Goal: Information Seeking & Learning: Check status

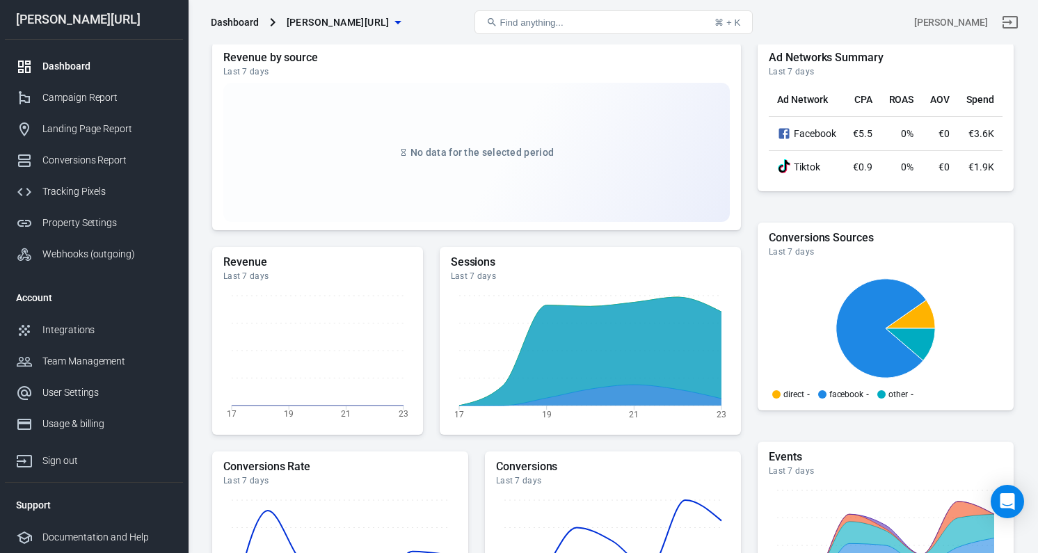
scroll to position [154, 0]
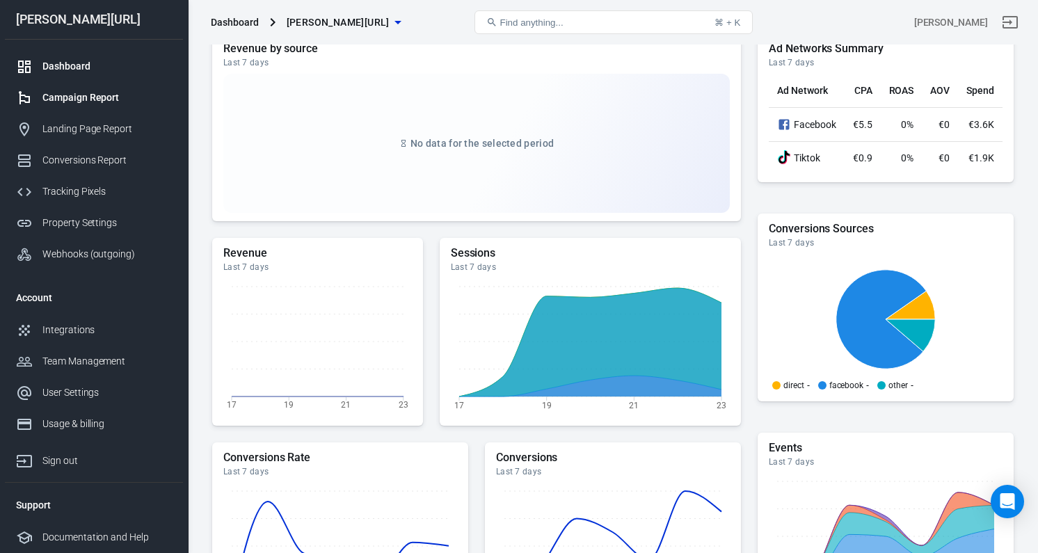
click at [127, 104] on div "Campaign Report" at bounding box center [106, 97] width 129 height 15
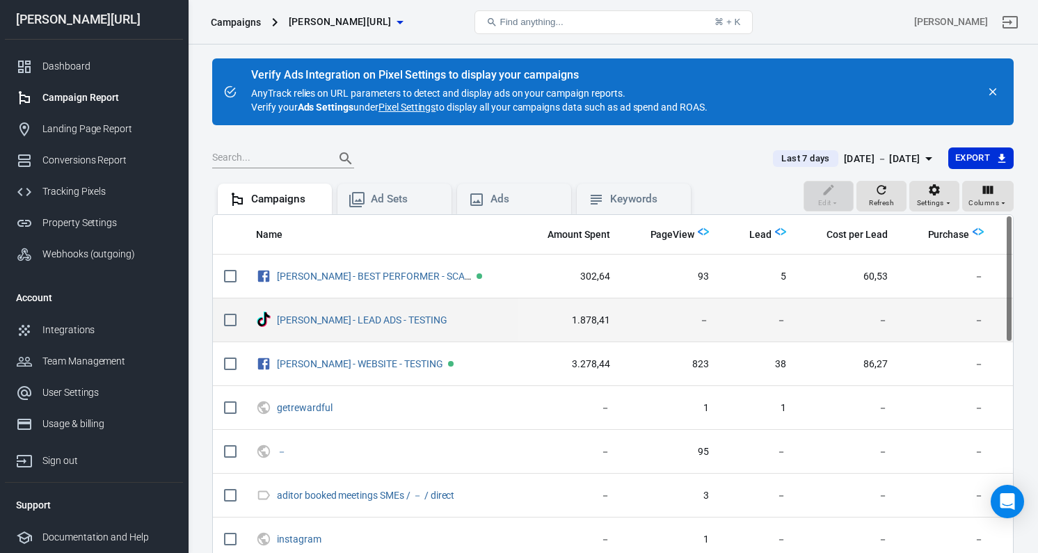
scroll to position [0, 88]
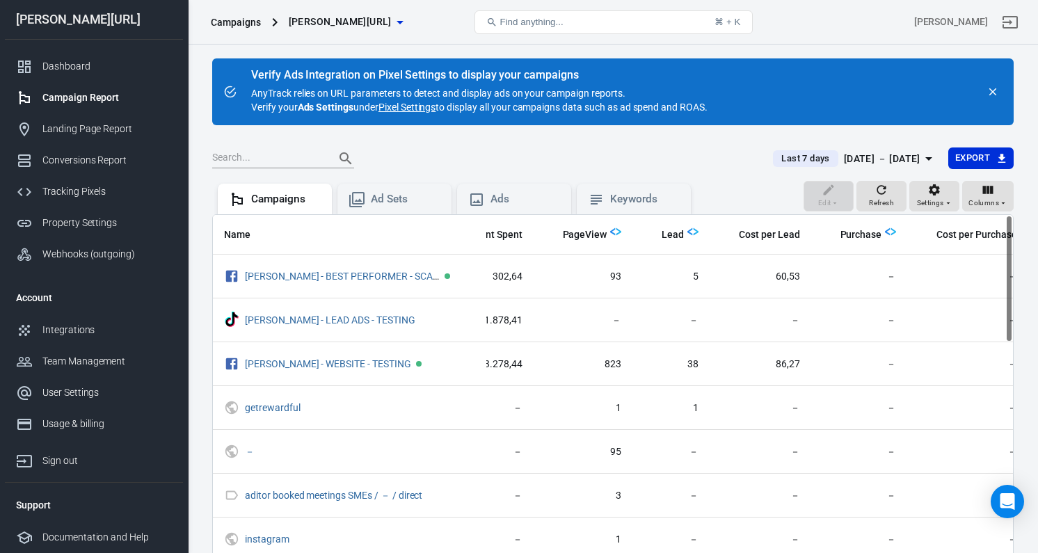
click at [843, 160] on div "[DATE] － [DATE]" at bounding box center [881, 158] width 76 height 17
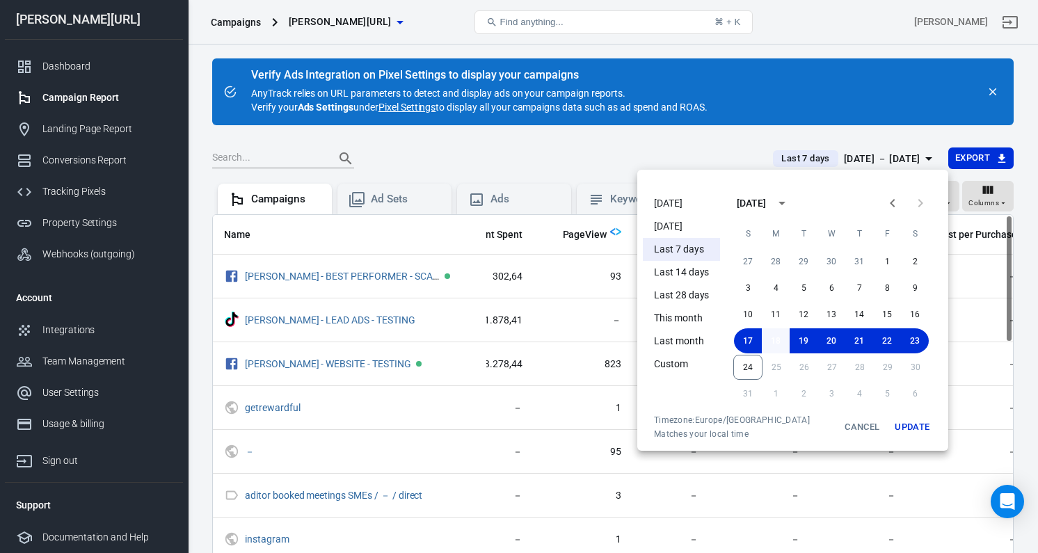
click at [773, 342] on button "18" at bounding box center [775, 340] width 28 height 25
click at [753, 364] on button "24" at bounding box center [747, 367] width 29 height 25
click at [910, 419] on button "Update" at bounding box center [911, 426] width 45 height 25
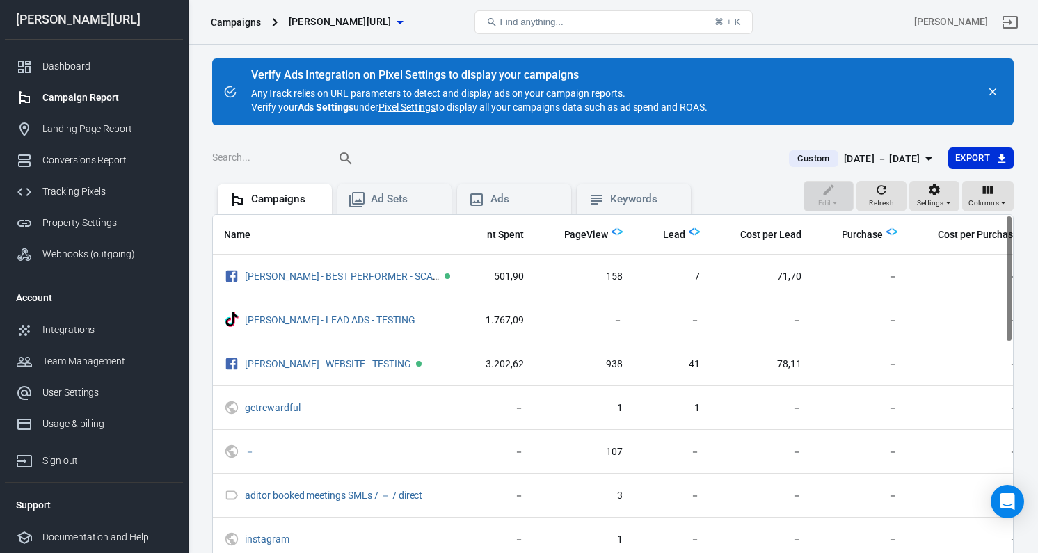
scroll to position [0, 88]
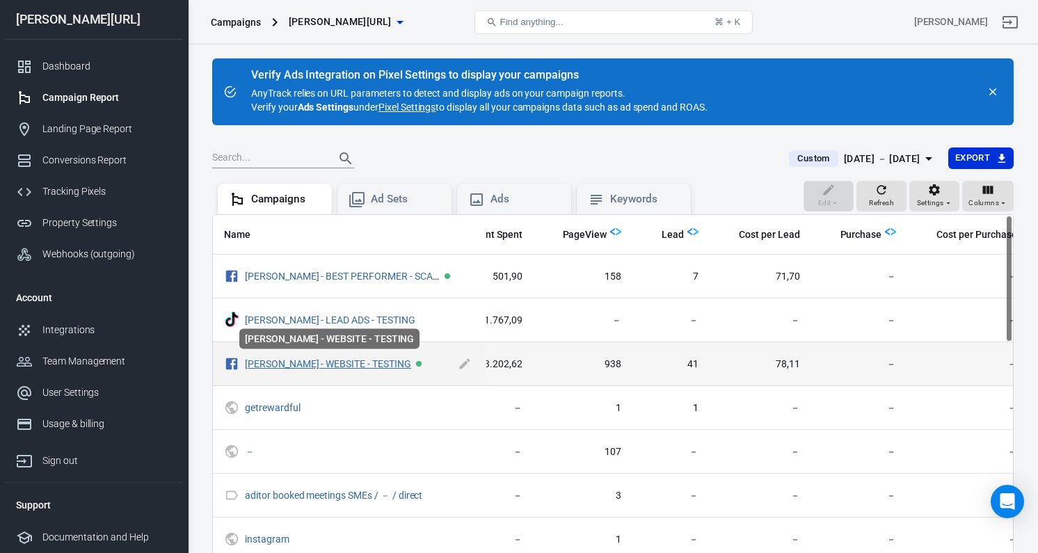
click at [298, 366] on link "[PERSON_NAME] - WEBSITE - TESTING" at bounding box center [328, 363] width 166 height 11
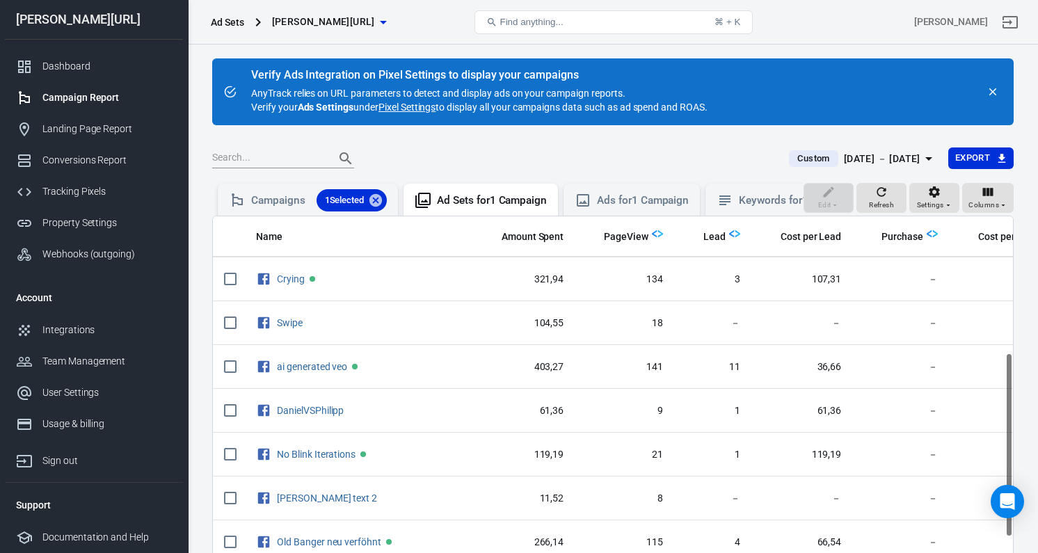
scroll to position [19, 0]
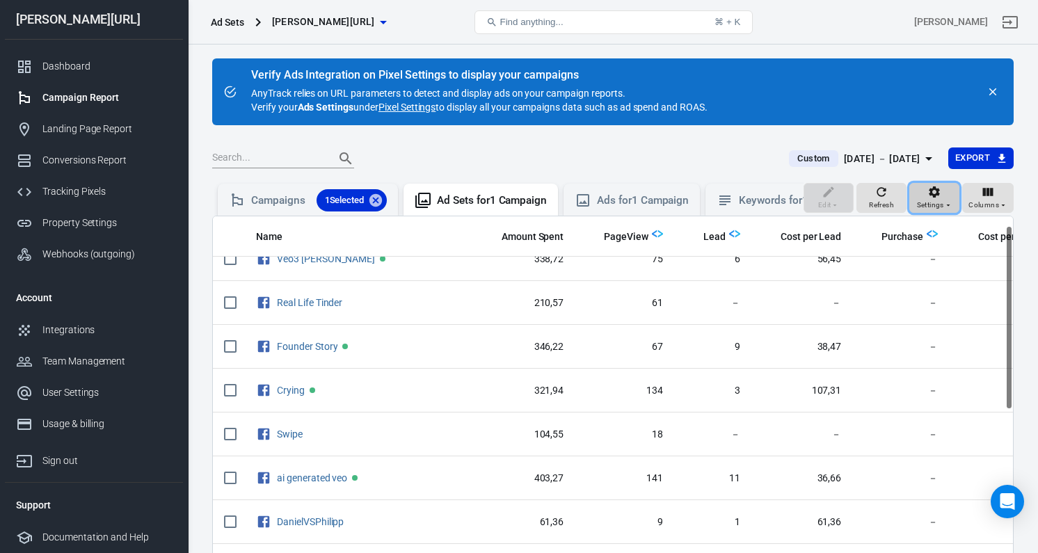
click at [946, 211] on button "Settings" at bounding box center [934, 198] width 50 height 31
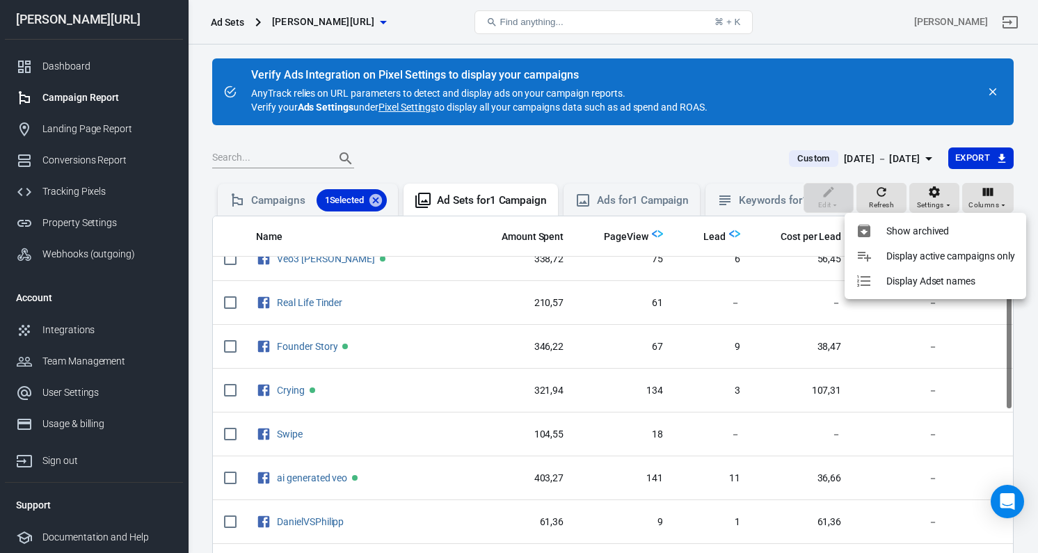
click at [832, 201] on div at bounding box center [519, 276] width 1038 height 553
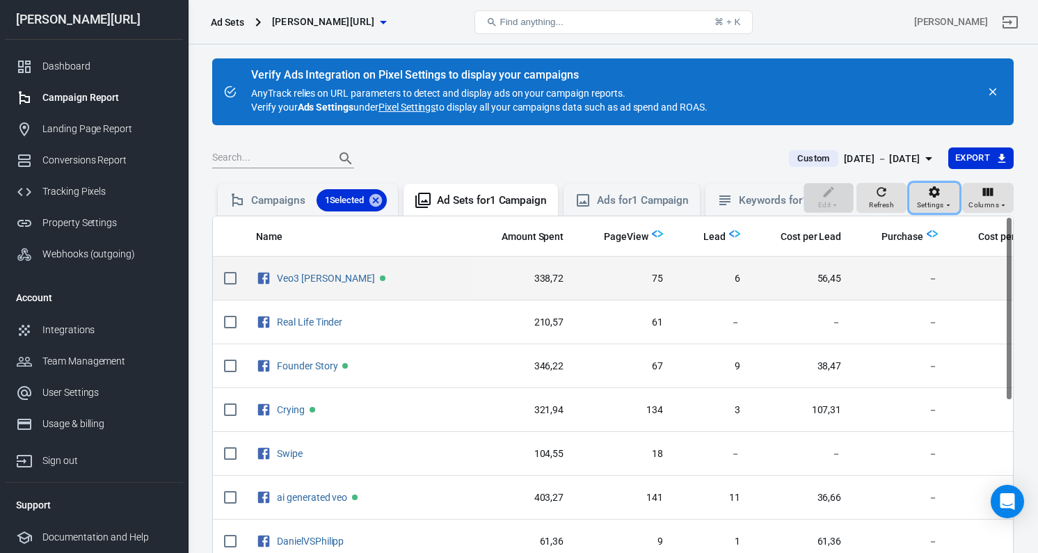
scroll to position [0, 6]
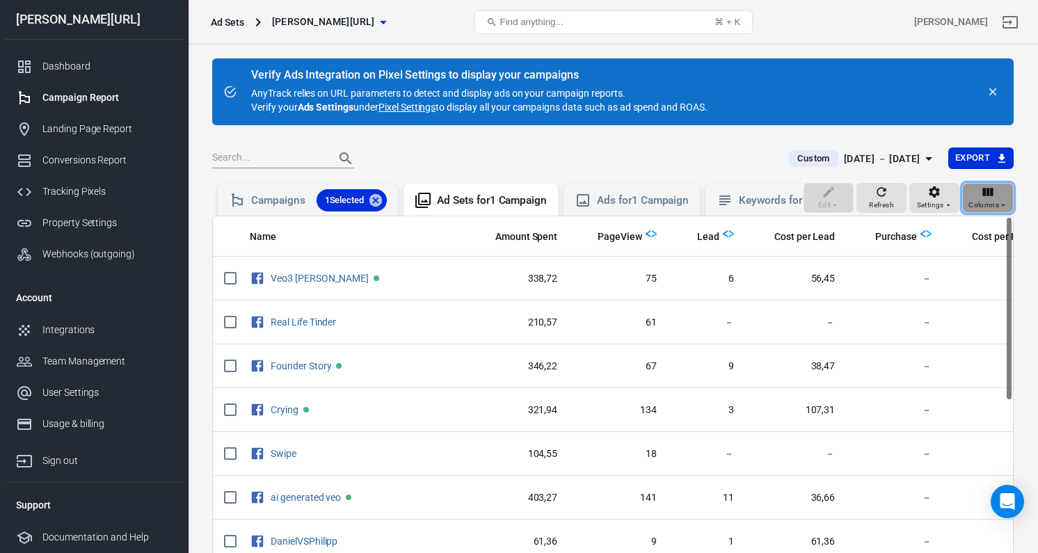
click at [978, 192] on div "Columns" at bounding box center [987, 198] width 39 height 26
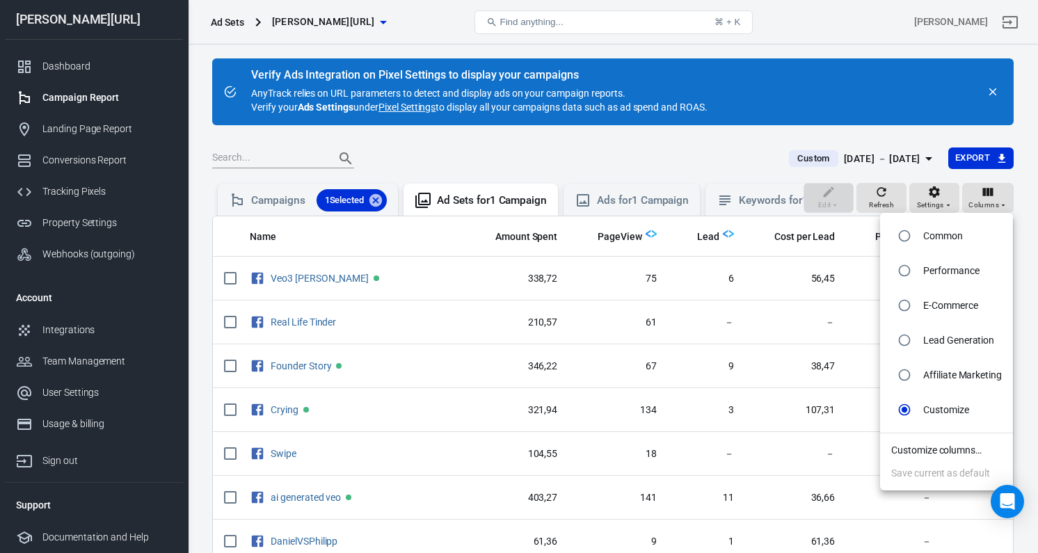
click at [945, 456] on li "Customize columns…" at bounding box center [946, 450] width 133 height 23
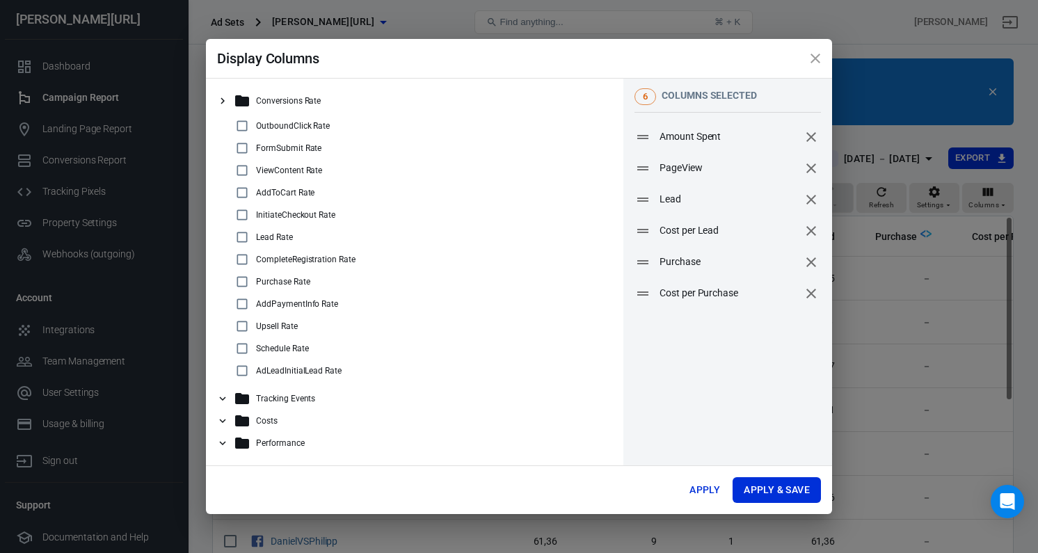
click at [328, 440] on div "Performance" at bounding box center [420, 443] width 373 height 17
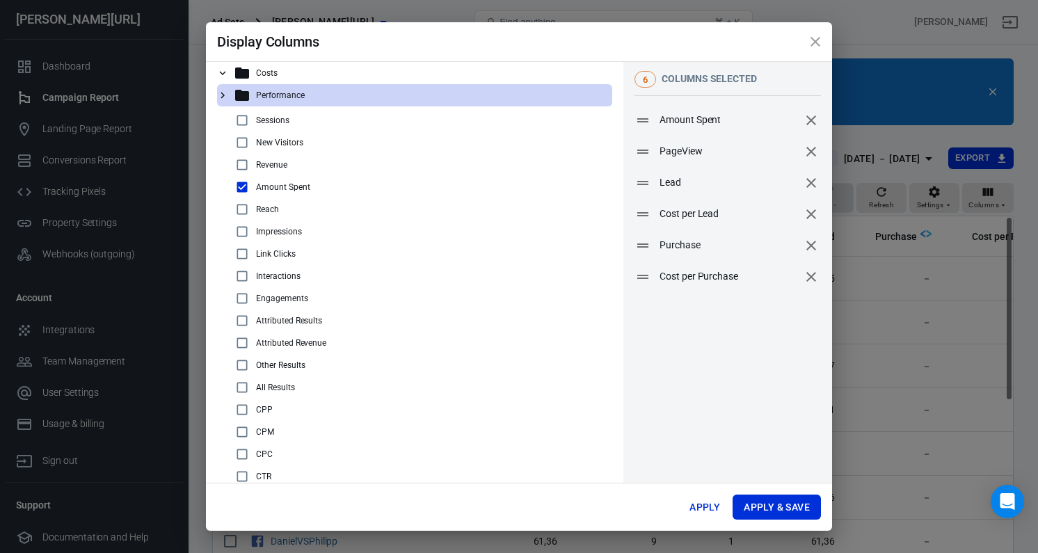
scroll to position [0, 0]
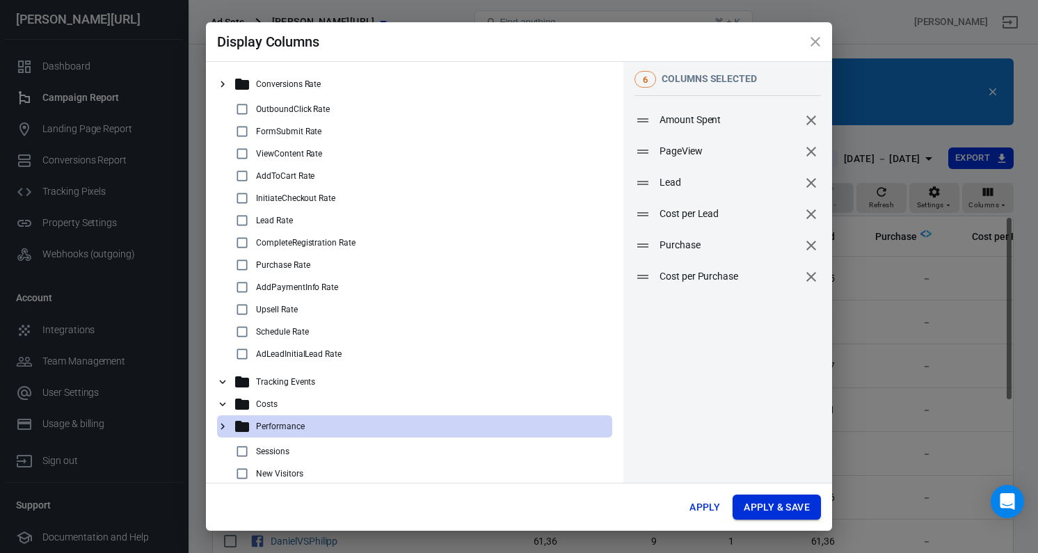
click at [800, 516] on button "Apply & Save" at bounding box center [776, 507] width 88 height 26
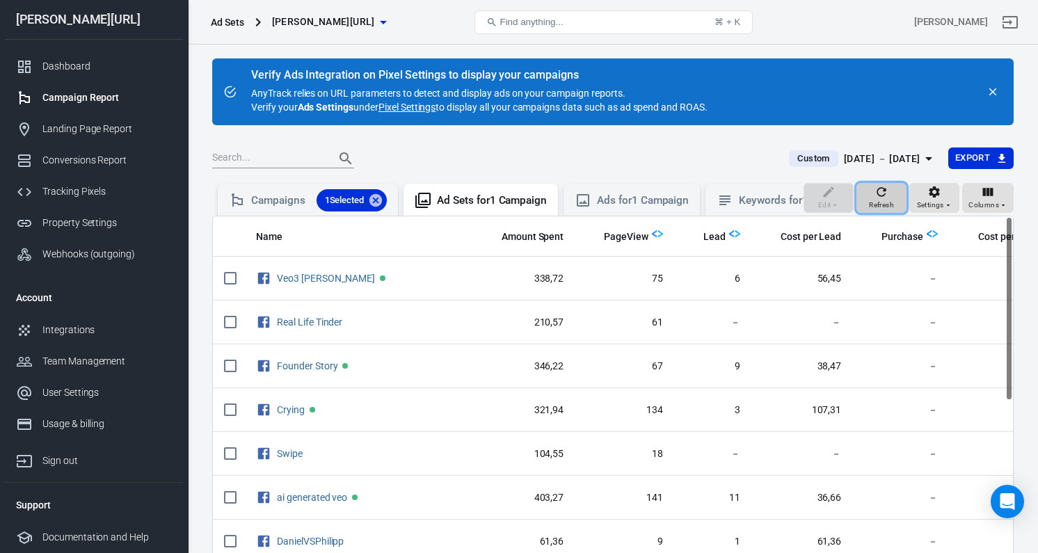
click at [864, 183] on button "Refresh" at bounding box center [881, 198] width 50 height 31
click at [914, 200] on button "Settings" at bounding box center [934, 198] width 50 height 31
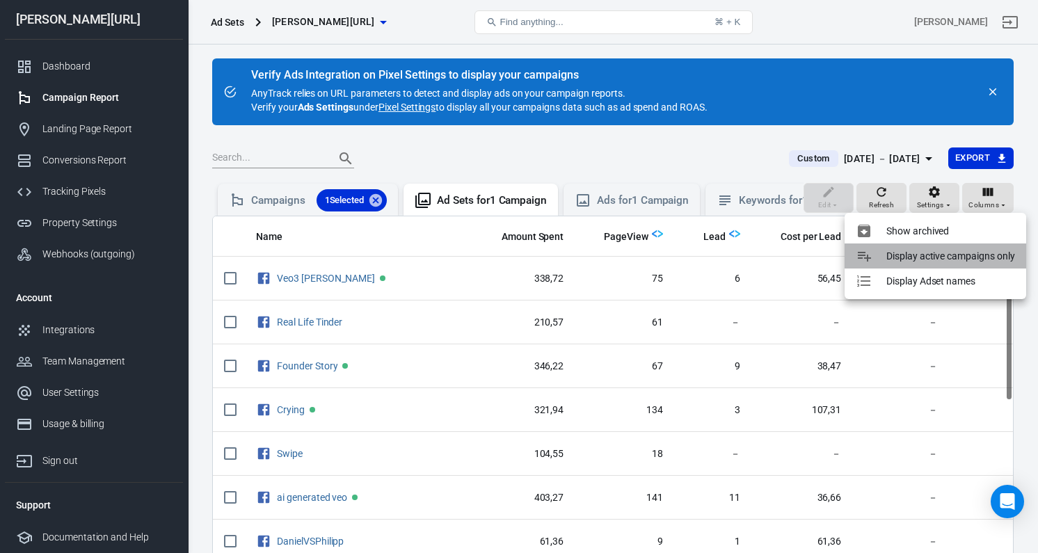
click at [920, 254] on p "Display active campaigns only" at bounding box center [950, 256] width 129 height 15
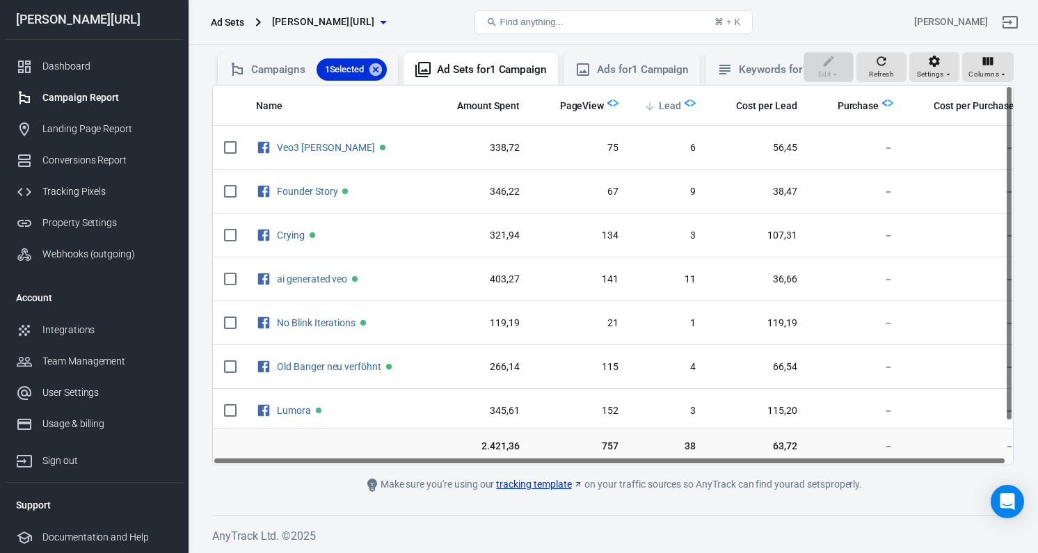
click at [675, 100] on span "Lead" at bounding box center [670, 106] width 22 height 14
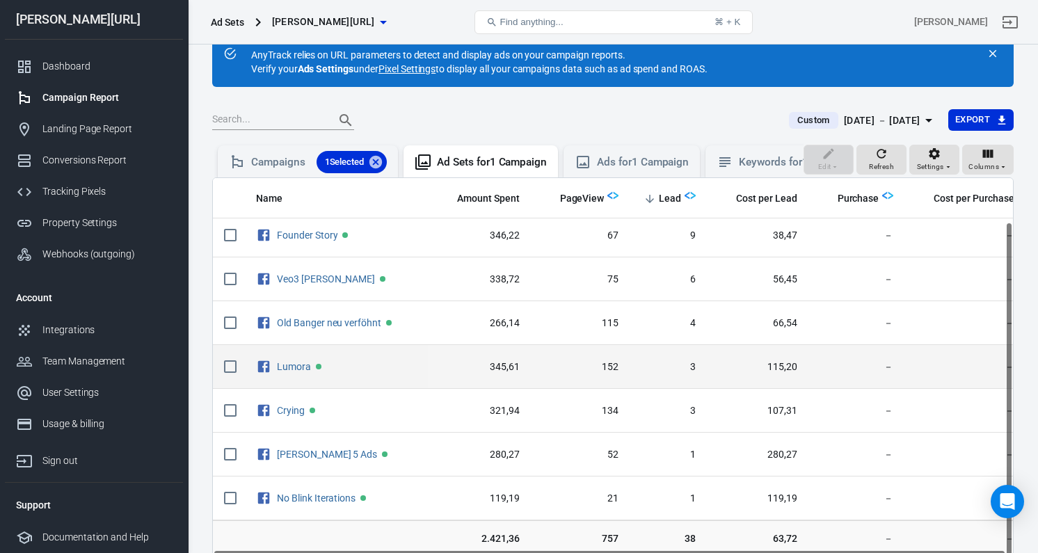
scroll to position [79, 0]
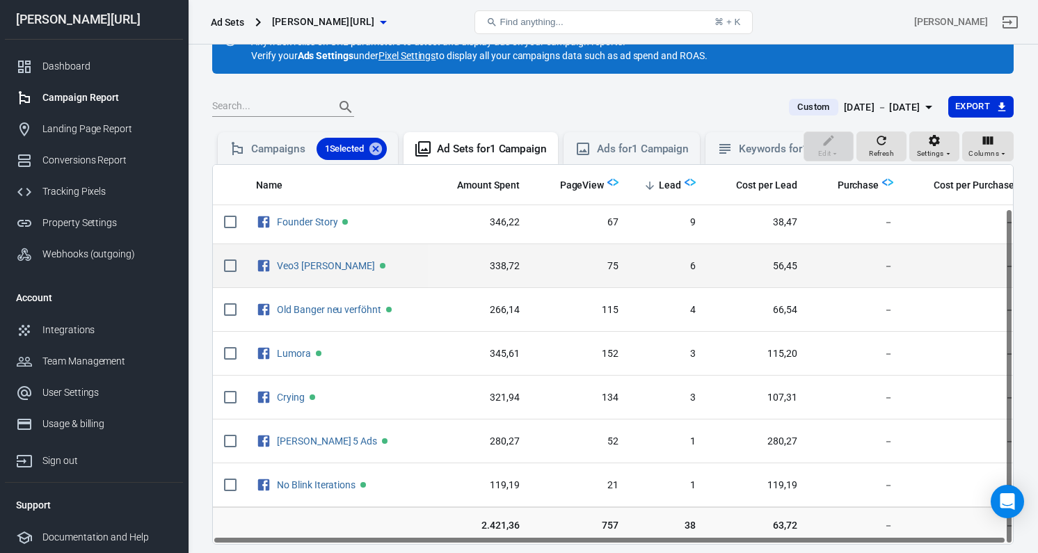
scroll to position [54, 0]
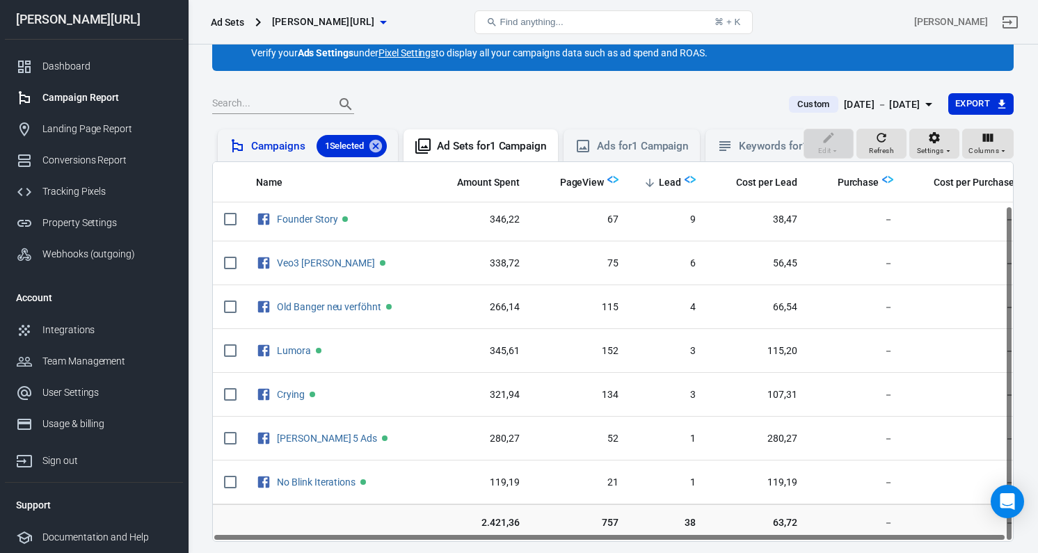
click at [280, 152] on div "Campaigns 1 Selected" at bounding box center [319, 146] width 136 height 22
